Goal: Task Accomplishment & Management: Manage account settings

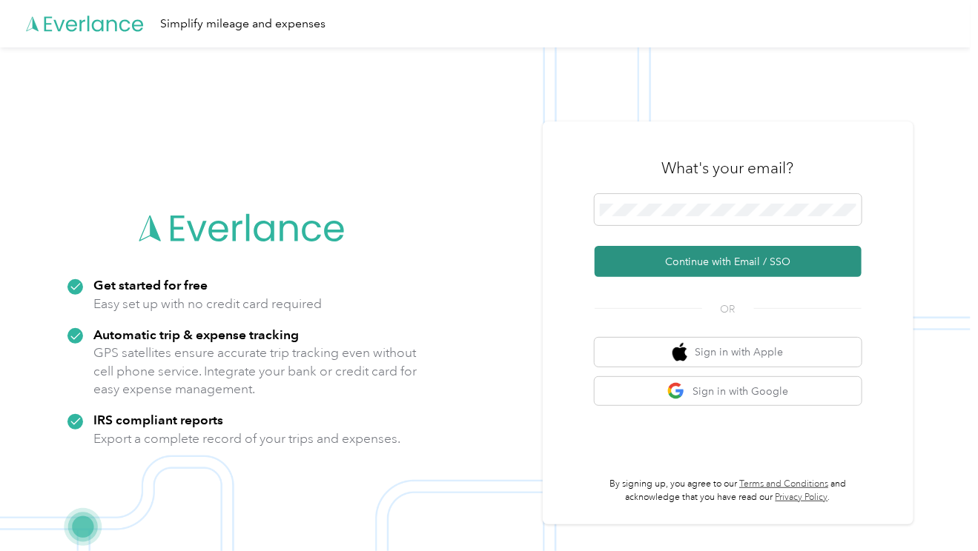
click at [814, 262] on button "Continue with Email / SSO" at bounding box center [727, 261] width 267 height 31
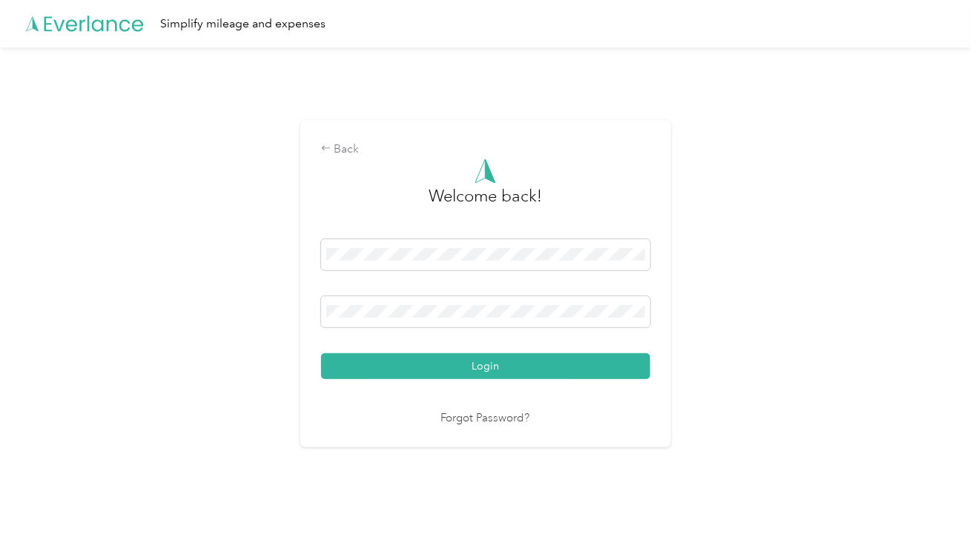
click at [574, 369] on button "Login" at bounding box center [485, 367] width 329 height 26
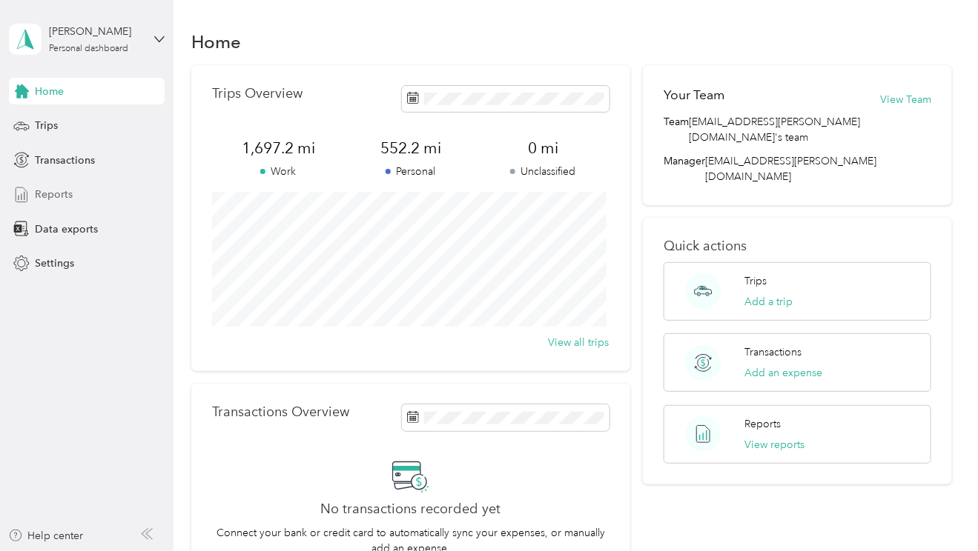
click at [62, 199] on span "Reports" at bounding box center [54, 195] width 38 height 16
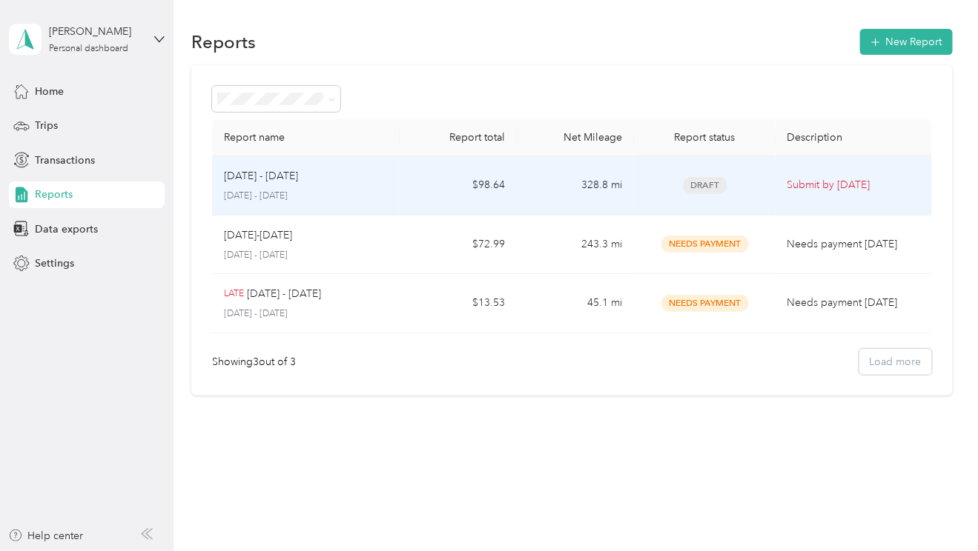
click at [411, 189] on td "$98.64" at bounding box center [457, 185] width 117 height 59
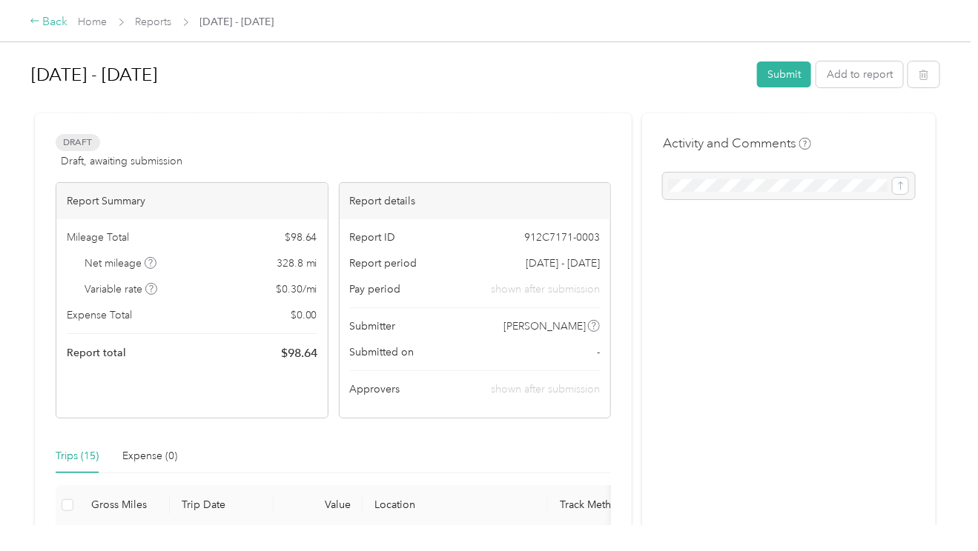
click at [33, 23] on icon at bounding box center [35, 21] width 10 height 10
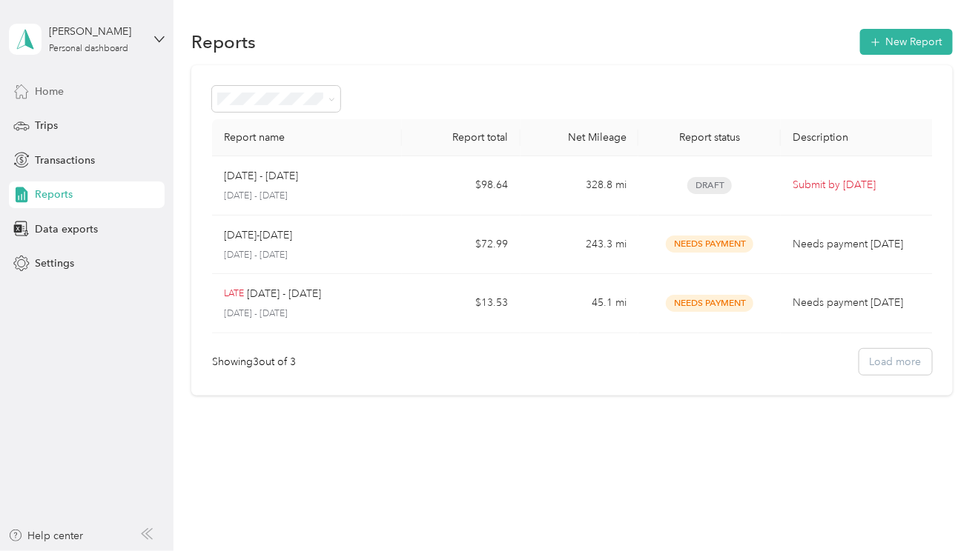
click at [53, 93] on span "Home" at bounding box center [49, 92] width 29 height 16
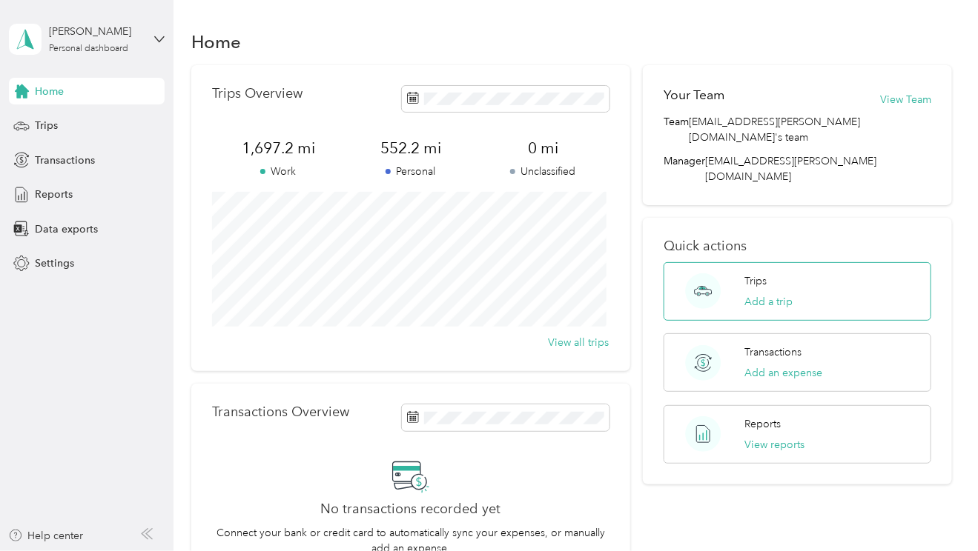
click at [865, 262] on div "Trips Add a trip" at bounding box center [797, 291] width 268 height 59
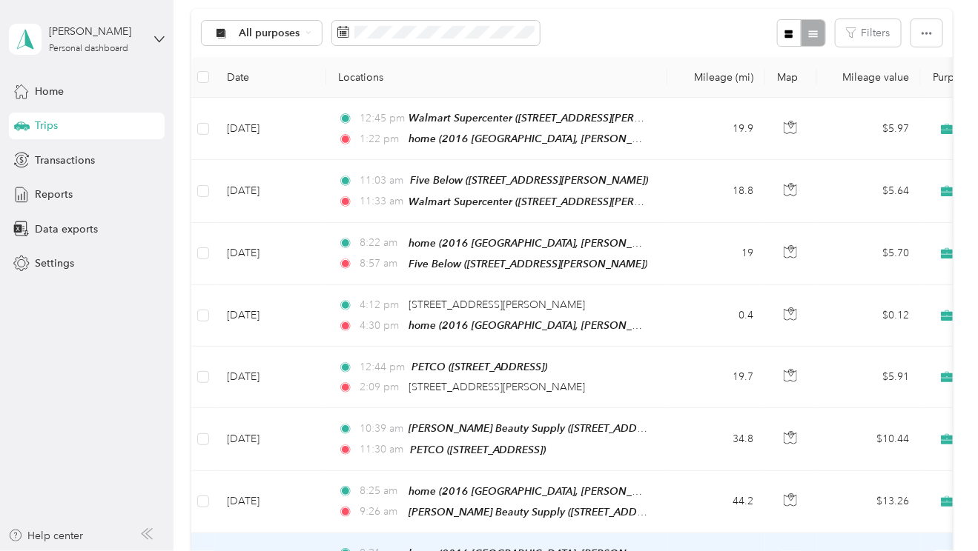
scroll to position [148, 0]
